Goal: Task Accomplishment & Management: Use online tool/utility

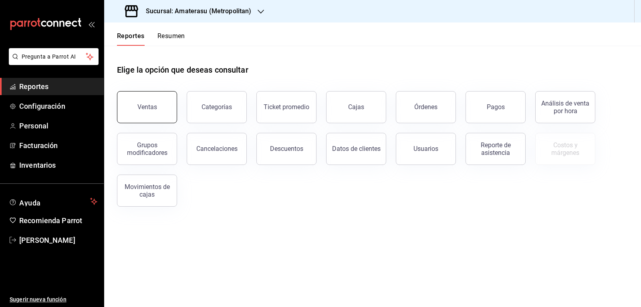
click at [134, 99] on button "Ventas" at bounding box center [147, 107] width 60 height 32
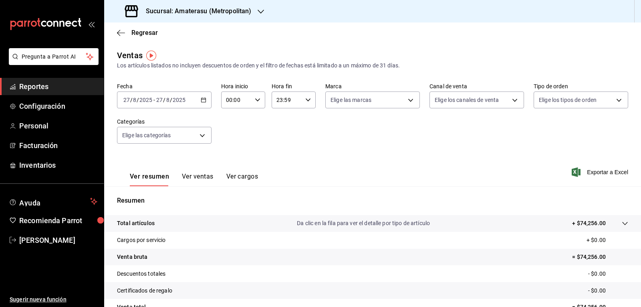
click at [261, 10] on icon "button" at bounding box center [261, 11] width 6 height 6
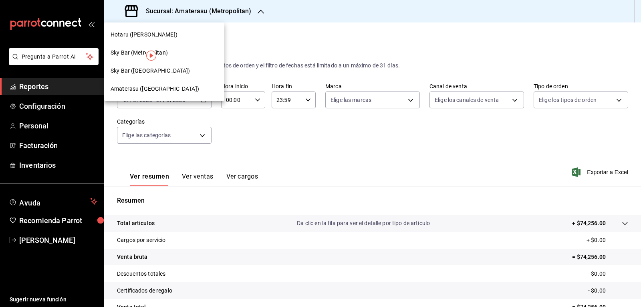
click at [163, 89] on span "Amaterasu (Metropolitan)" at bounding box center [155, 89] width 89 height 8
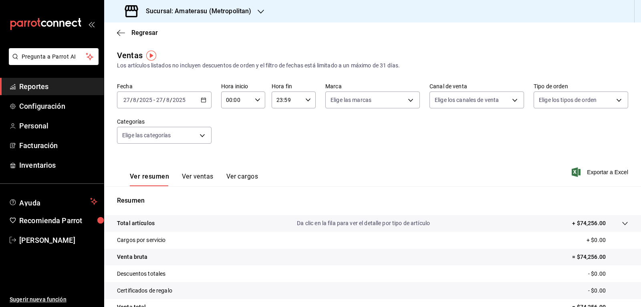
click at [258, 102] on icon "button" at bounding box center [258, 100] width 6 height 6
click at [234, 136] on span "05" at bounding box center [230, 136] width 9 height 6
type input "05:00"
click at [387, 96] on div at bounding box center [320, 153] width 641 height 307
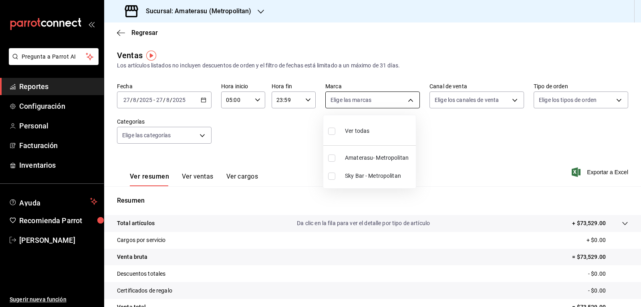
click at [407, 101] on body "Pregunta a Parrot AI Reportes Configuración Personal Facturación Inventarios Ay…" at bounding box center [320, 153] width 641 height 307
click at [348, 155] on span "Amaterasu- Metropolitan" at bounding box center [379, 157] width 68 height 8
type input "e4cd7fcb-d45b-43ae-a99f-ad4ccfcd9032"
checkbox input "true"
click at [480, 187] on div at bounding box center [320, 153] width 641 height 307
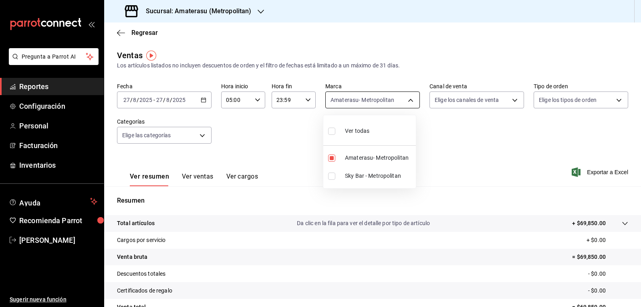
click at [400, 104] on body "Pregunta a Parrot AI Reportes Configuración Personal Facturación Inventarios Ay…" at bounding box center [320, 153] width 641 height 307
click at [331, 177] on input "checkbox" at bounding box center [331, 175] width 7 height 7
checkbox input "true"
type input "e4cd7fcb-d45b-43ae-a99f-ad4ccfcd9032,f3afaab8-8c3d-4e49-a299-af9bdf6027b2"
checkbox input "true"
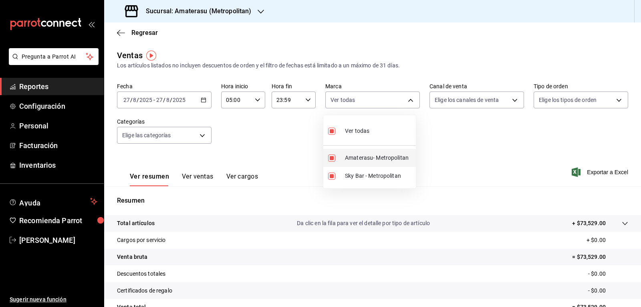
click at [329, 157] on input "checkbox" at bounding box center [331, 157] width 7 height 7
checkbox input "false"
type input "f3afaab8-8c3d-4e49-a299-af9bdf6027b2"
checkbox input "false"
click at [272, 139] on div at bounding box center [320, 153] width 641 height 307
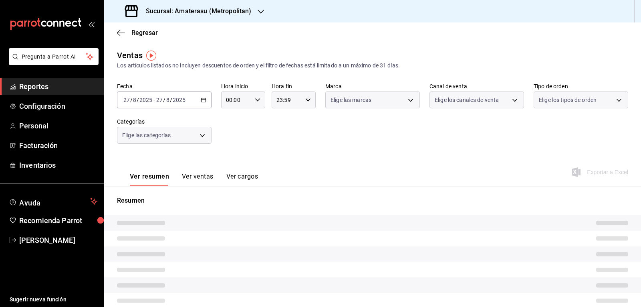
type input "05:00"
type input "f3afaab8-8c3d-4e49-a299-af9bdf6027b2"
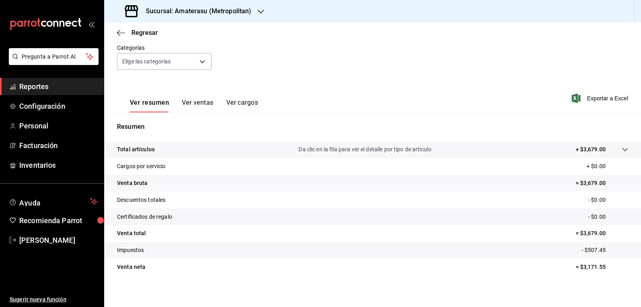
scroll to position [77, 0]
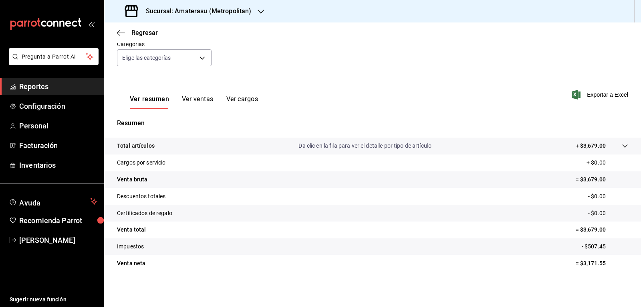
click at [352, 52] on div "Fecha 2025-08-27 27 / 8 / 2025 - 2025-08-27 27 / 8 / 2025 Hora inicio 05:00 Hor…" at bounding box center [372, 40] width 511 height 71
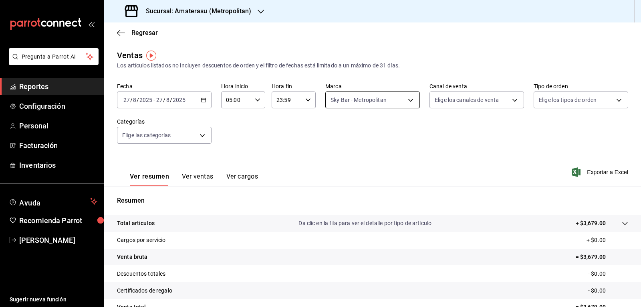
click at [404, 105] on body "Pregunta a Parrot AI Reportes Configuración Personal Facturación Inventarios Ay…" at bounding box center [320, 153] width 641 height 307
click at [333, 159] on input "checkbox" at bounding box center [331, 157] width 7 height 7
checkbox input "true"
type input "f3afaab8-8c3d-4e49-a299-af9bdf6027b2,e4cd7fcb-d45b-43ae-a99f-ad4ccfcd9032"
checkbox input "true"
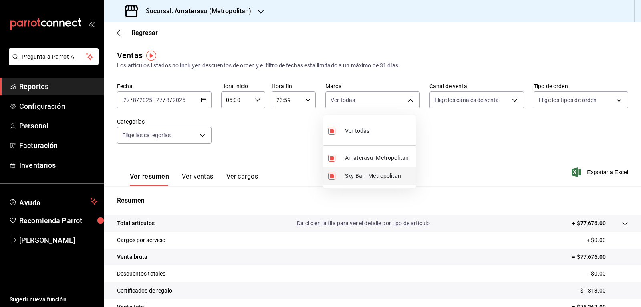
click at [332, 182] on li "Sky Bar - Metropolitan" at bounding box center [369, 176] width 93 height 18
type input "e4cd7fcb-d45b-43ae-a99f-ad4ccfcd9032"
checkbox input "false"
click at [482, 142] on div at bounding box center [320, 153] width 641 height 307
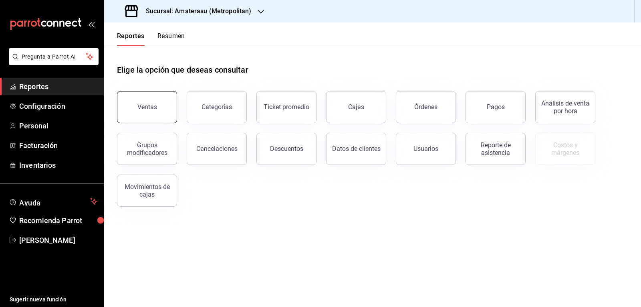
click at [149, 111] on button "Ventas" at bounding box center [147, 107] width 60 height 32
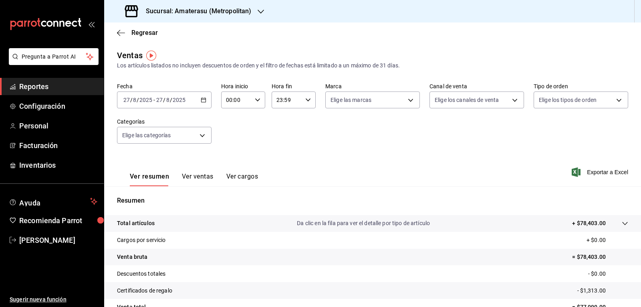
click at [249, 98] on input "00:00" at bounding box center [236, 100] width 30 height 16
click at [234, 137] on span "05" at bounding box center [230, 136] width 9 height 6
type input "05:00"
click at [436, 172] on div at bounding box center [320, 153] width 641 height 307
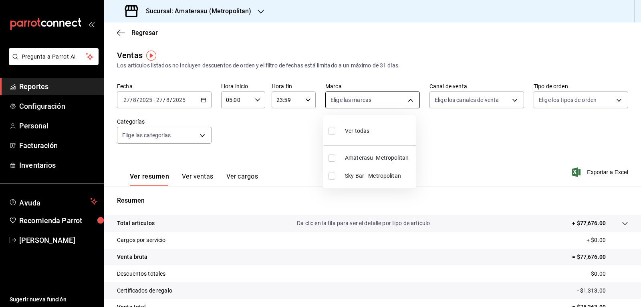
click at [411, 104] on body "Pregunta a Parrot AI Reportes Configuración Personal Facturación Inventarios Ay…" at bounding box center [320, 153] width 641 height 307
click at [332, 176] on input "checkbox" at bounding box center [331, 175] width 7 height 7
checkbox input "true"
type input "f3afaab8-8c3d-4e49-a299-af9bdf6027b2"
click at [267, 148] on div at bounding box center [320, 153] width 641 height 307
